Goal: Information Seeking & Learning: Learn about a topic

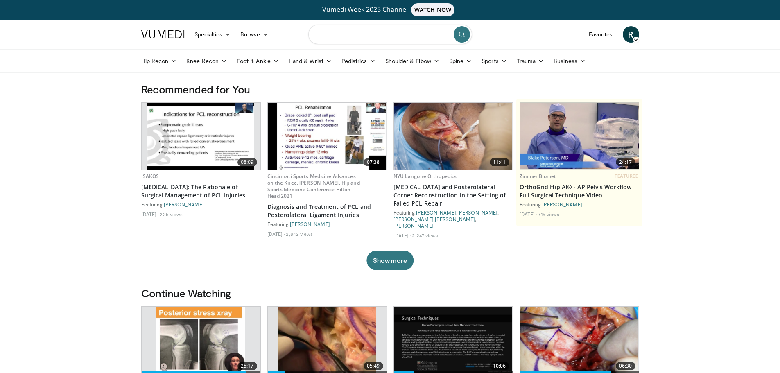
click at [343, 34] on input "Search topics, interventions" at bounding box center [390, 35] width 164 height 20
type input "**********"
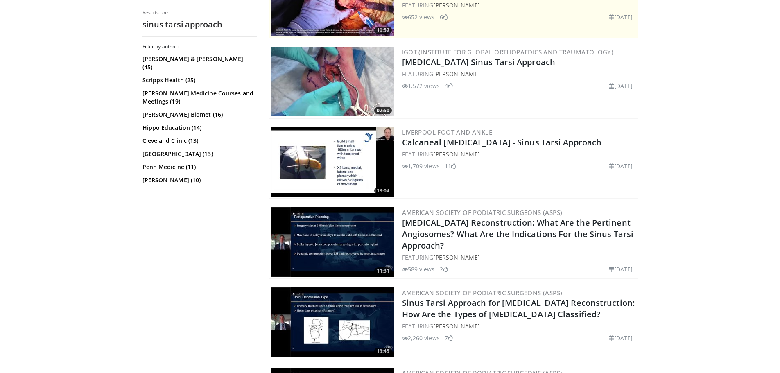
scroll to position [246, 0]
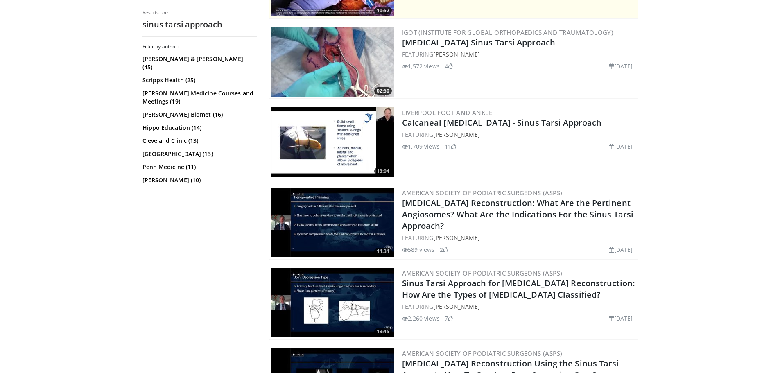
click at [325, 48] on img at bounding box center [332, 62] width 123 height 70
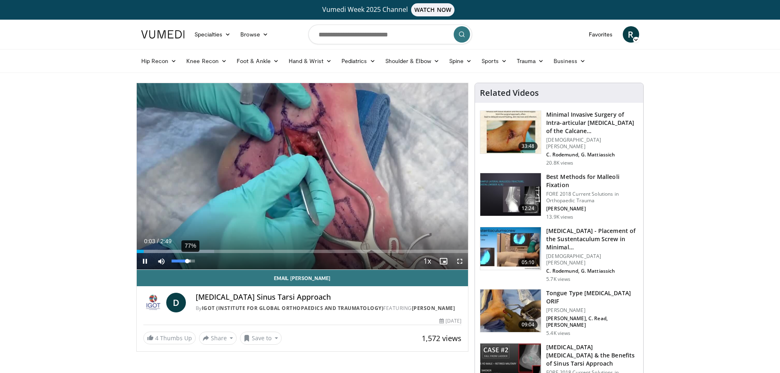
click at [190, 260] on div "77%" at bounding box center [183, 261] width 23 height 3
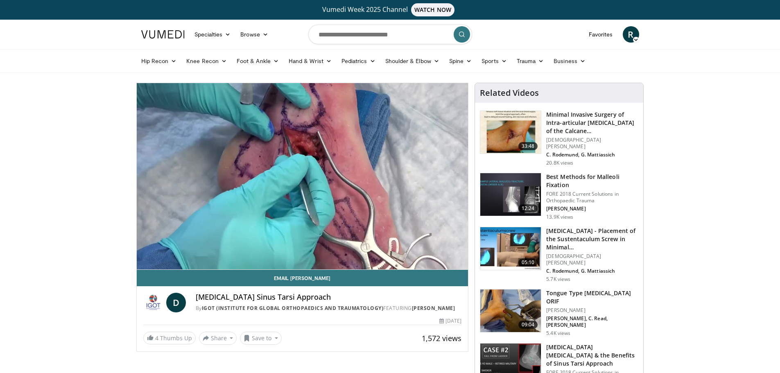
click at [194, 260] on div "10 seconds Tap to unmute" at bounding box center [303, 176] width 332 height 186
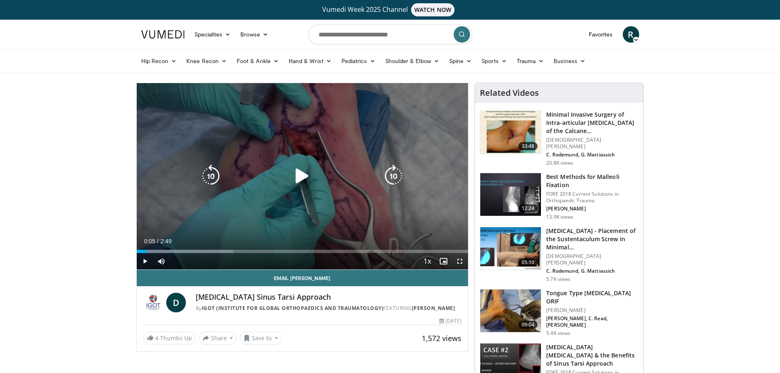
click at [312, 174] on icon "Video Player" at bounding box center [302, 176] width 23 height 23
drag, startPoint x: 178, startPoint y: 259, endPoint x: 203, endPoint y: 259, distance: 25.8
click at [198, 259] on div "Mute 100%" at bounding box center [181, 261] width 57 height 16
click at [300, 174] on icon "Video Player" at bounding box center [302, 176] width 23 height 23
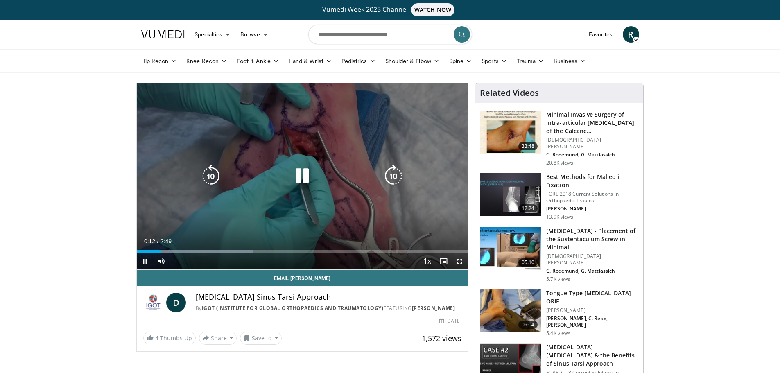
click at [277, 196] on div "10 seconds Tap to unmute" at bounding box center [303, 176] width 332 height 186
click at [300, 167] on icon "Video Player" at bounding box center [302, 176] width 23 height 23
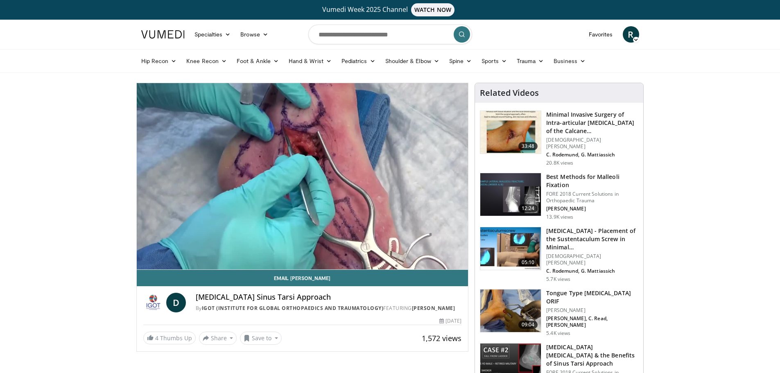
click at [294, 168] on button "Video Player" at bounding box center [302, 176] width 16 height 16
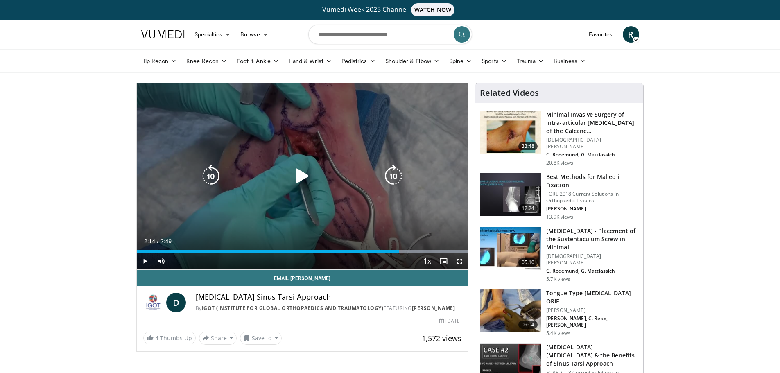
click at [302, 174] on icon "Video Player" at bounding box center [302, 176] width 23 height 23
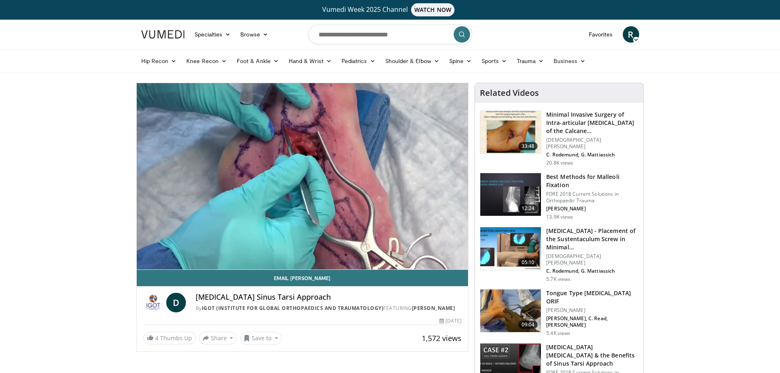
click at [518, 134] on img at bounding box center [510, 132] width 61 height 43
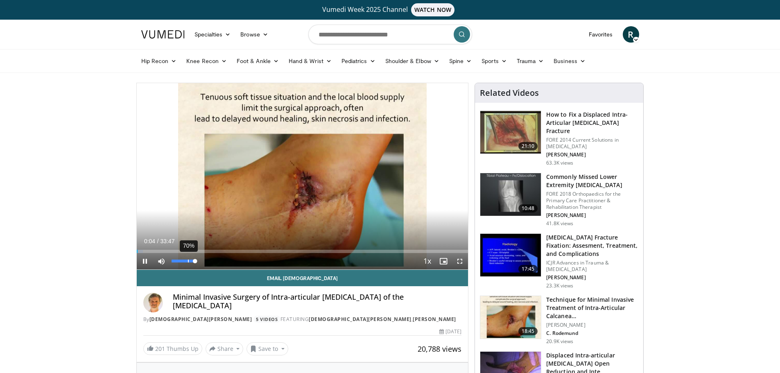
click at [187, 261] on div "Volume Level" at bounding box center [183, 261] width 23 height 3
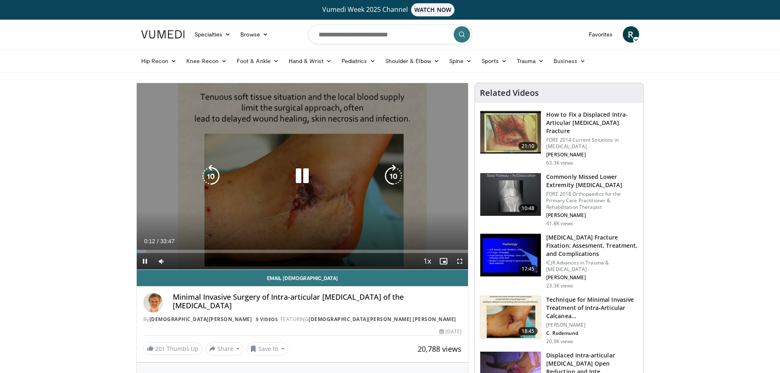
click at [292, 165] on icon "Video Player" at bounding box center [302, 176] width 23 height 23
click at [300, 175] on icon "Video Player" at bounding box center [302, 176] width 23 height 23
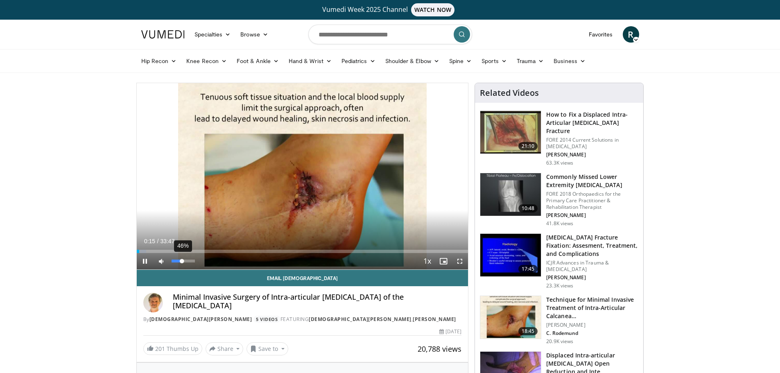
click at [182, 261] on div "46%" at bounding box center [183, 261] width 23 height 3
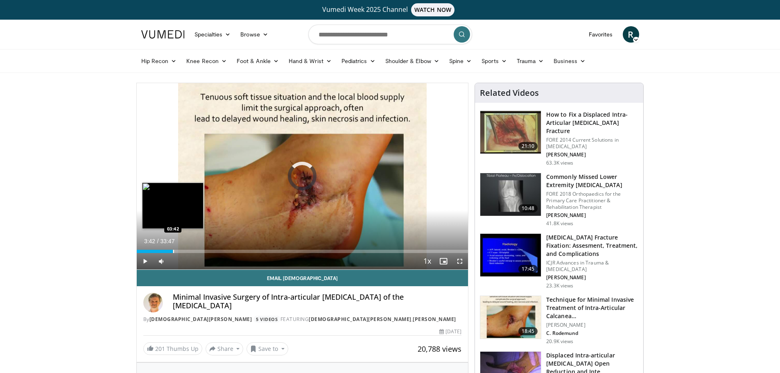
click at [173, 247] on div "Loaded : 4.40% 03:42 03:42" at bounding box center [303, 249] width 332 height 8
click at [161, 250] on div "03:45" at bounding box center [155, 251] width 37 height 3
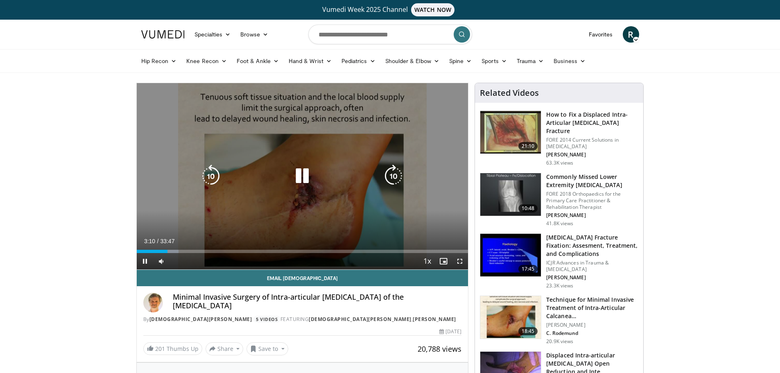
click at [170, 139] on div "10 seconds Tap to unmute" at bounding box center [303, 176] width 332 height 186
click at [301, 169] on icon "Video Player" at bounding box center [302, 176] width 23 height 23
click at [306, 175] on icon "Video Player" at bounding box center [302, 176] width 23 height 23
click at [302, 175] on icon "Video Player" at bounding box center [302, 176] width 23 height 23
click at [297, 174] on icon "Video Player" at bounding box center [302, 176] width 23 height 23
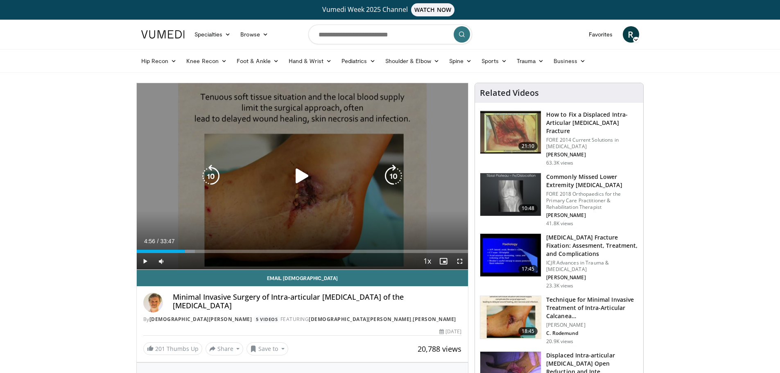
click at [297, 174] on icon "Video Player" at bounding box center [302, 176] width 23 height 23
click at [290, 168] on div "Video Player" at bounding box center [302, 176] width 199 height 16
click at [300, 177] on icon "Video Player" at bounding box center [302, 176] width 23 height 23
drag, startPoint x: 459, startPoint y: 260, endPoint x: 459, endPoint y: 310, distance: 49.5
click at [459, 260] on span "Video Player" at bounding box center [459, 261] width 16 height 16
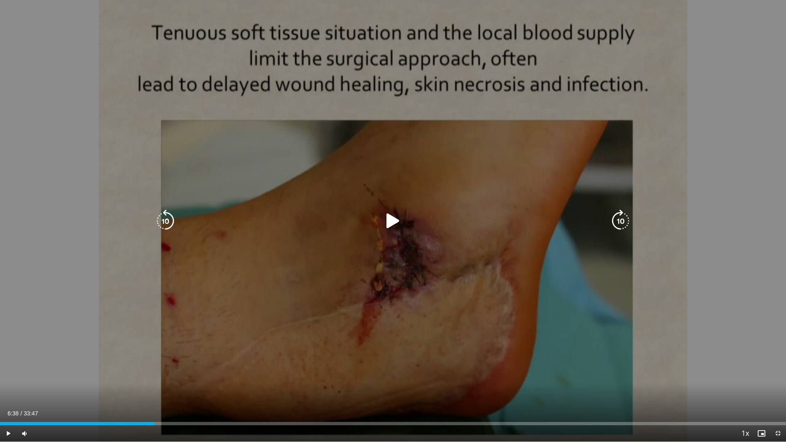
click at [386, 224] on icon "Video Player" at bounding box center [392, 221] width 23 height 23
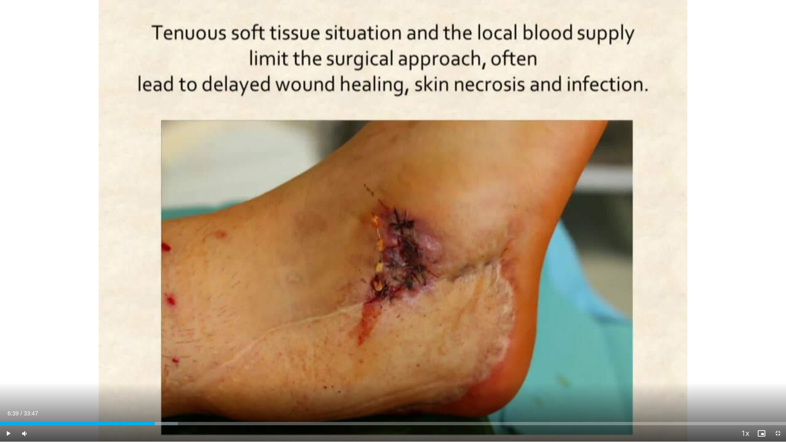
click at [386, 224] on div "10 seconds Tap to unmute" at bounding box center [393, 221] width 786 height 442
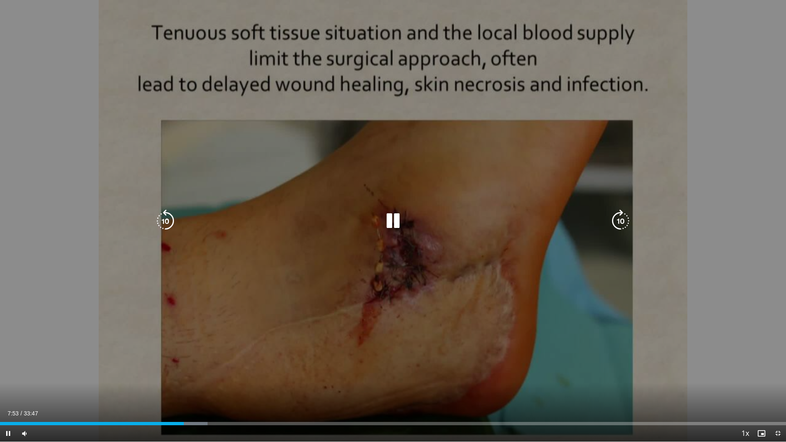
click at [387, 216] on icon "Video Player" at bounding box center [392, 221] width 23 height 23
click at [443, 279] on div "10 seconds Tap to unmute" at bounding box center [393, 221] width 786 height 442
click at [391, 219] on icon "Video Player" at bounding box center [392, 221] width 23 height 23
click at [379, 223] on div "Video Player" at bounding box center [393, 221] width 472 height 16
click at [394, 220] on icon "Video Player" at bounding box center [392, 221] width 23 height 23
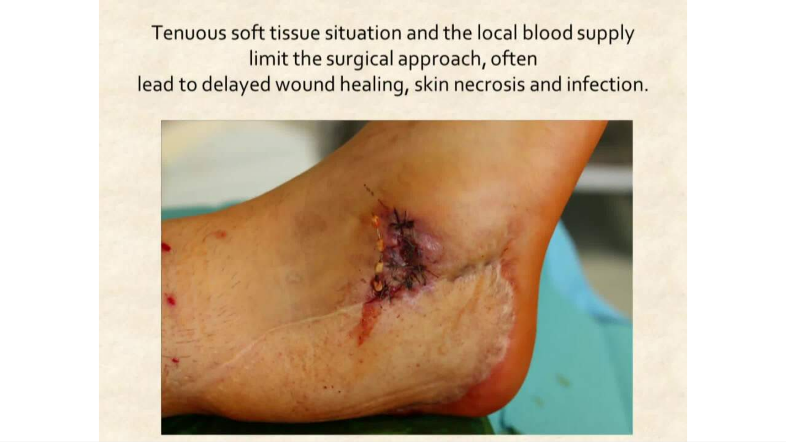
click at [394, 220] on div "10 seconds Tap to unmute" at bounding box center [393, 221] width 786 height 442
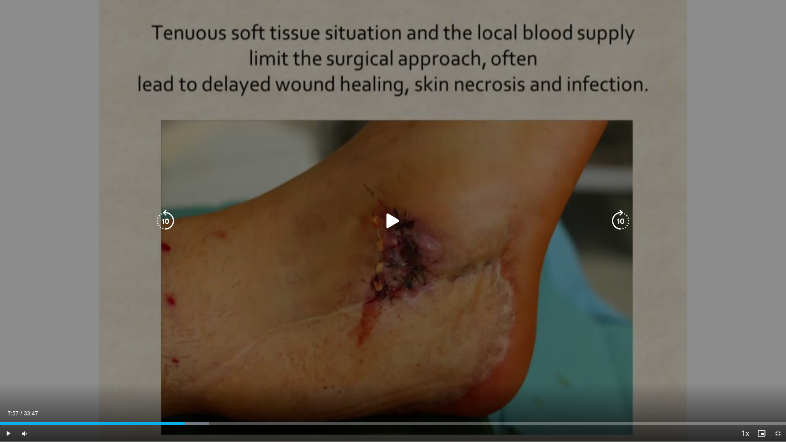
click at [386, 221] on icon "Video Player" at bounding box center [392, 221] width 23 height 23
click at [390, 217] on icon "Video Player" at bounding box center [392, 221] width 23 height 23
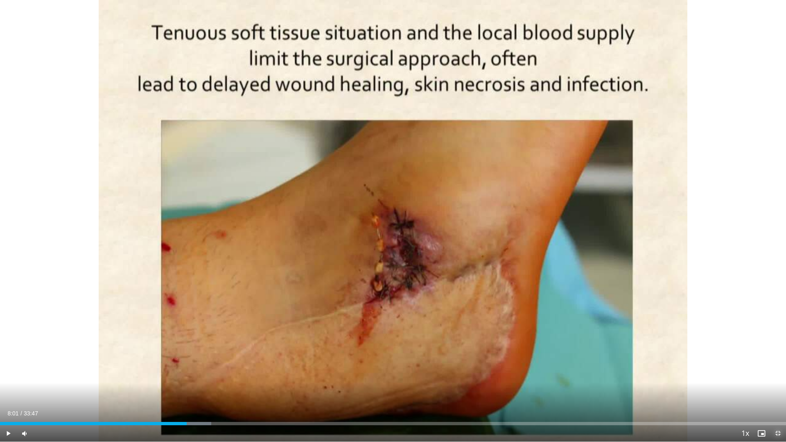
click at [774, 372] on span "Video Player" at bounding box center [778, 433] width 16 height 16
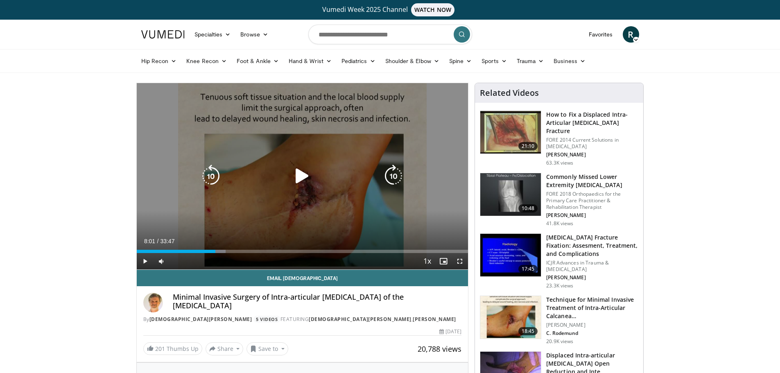
click at [303, 145] on div "10 seconds Tap to unmute" at bounding box center [303, 176] width 332 height 186
click at [301, 170] on icon "Video Player" at bounding box center [302, 176] width 23 height 23
click at [302, 174] on div "10 seconds Tap to unmute" at bounding box center [303, 176] width 332 height 186
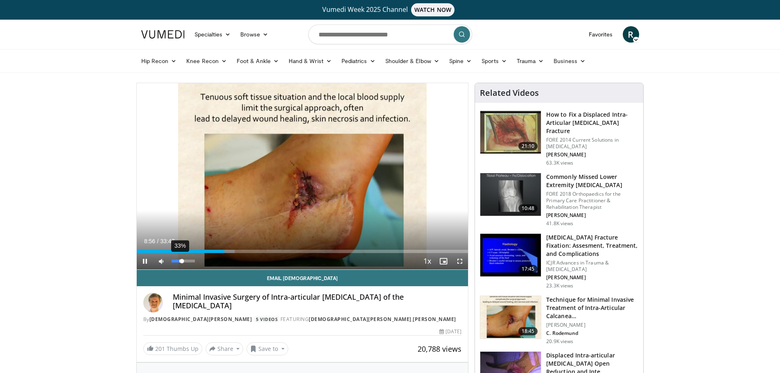
click at [179, 263] on div "33%" at bounding box center [183, 261] width 29 height 16
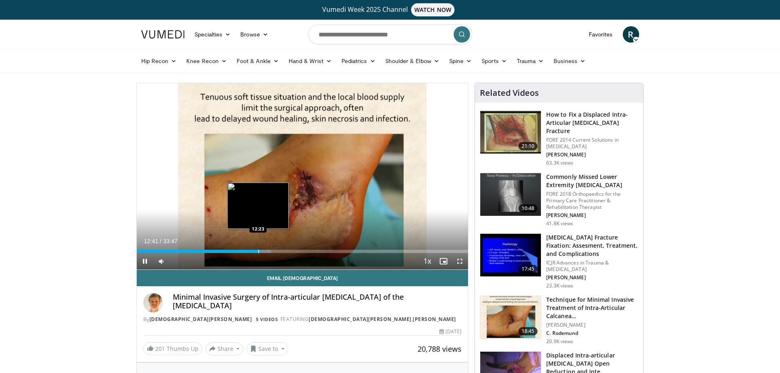
click at [258, 250] on div "Progress Bar" at bounding box center [258, 251] width 1 height 3
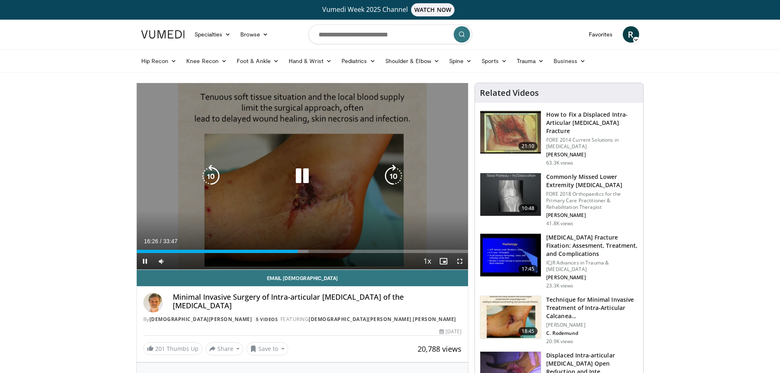
click at [304, 172] on icon "Video Player" at bounding box center [302, 176] width 23 height 23
